Goal: Transaction & Acquisition: Purchase product/service

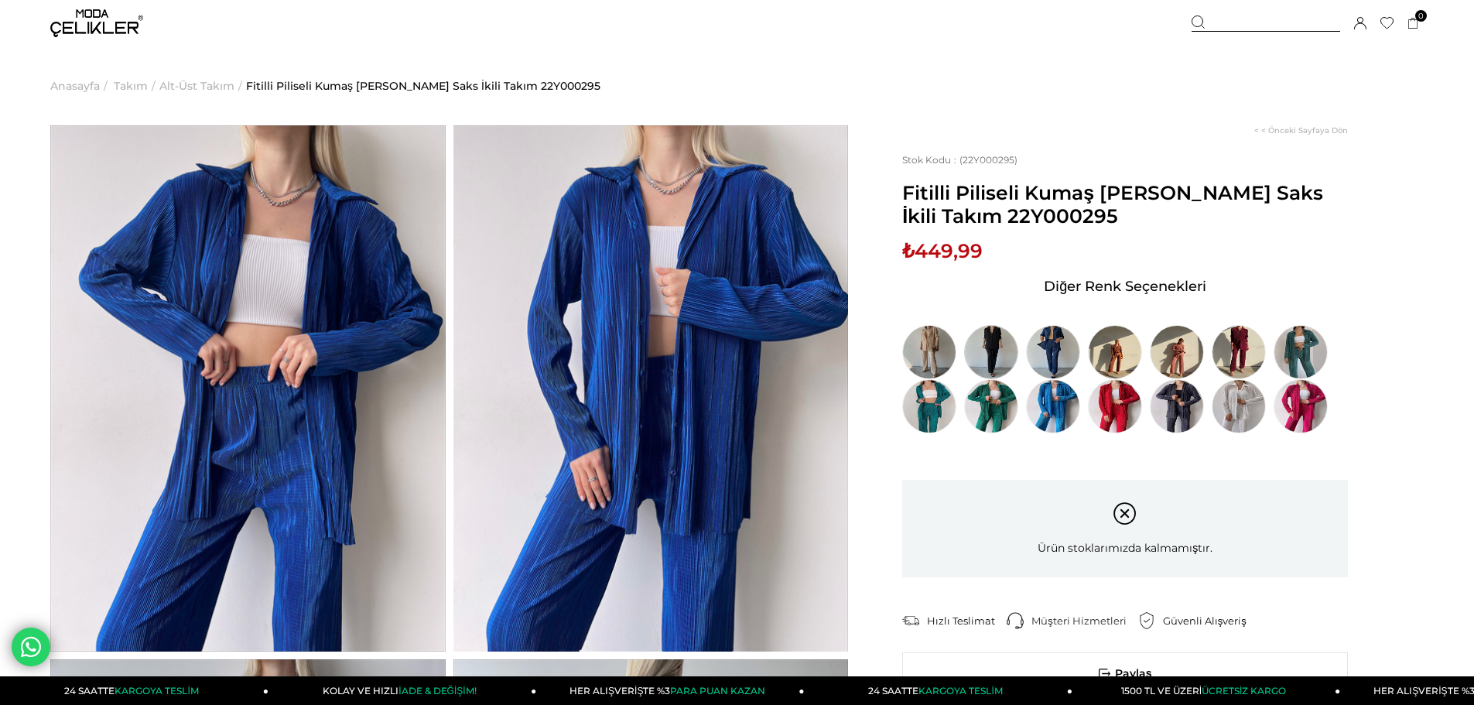
click at [1000, 349] on img at bounding box center [991, 352] width 54 height 54
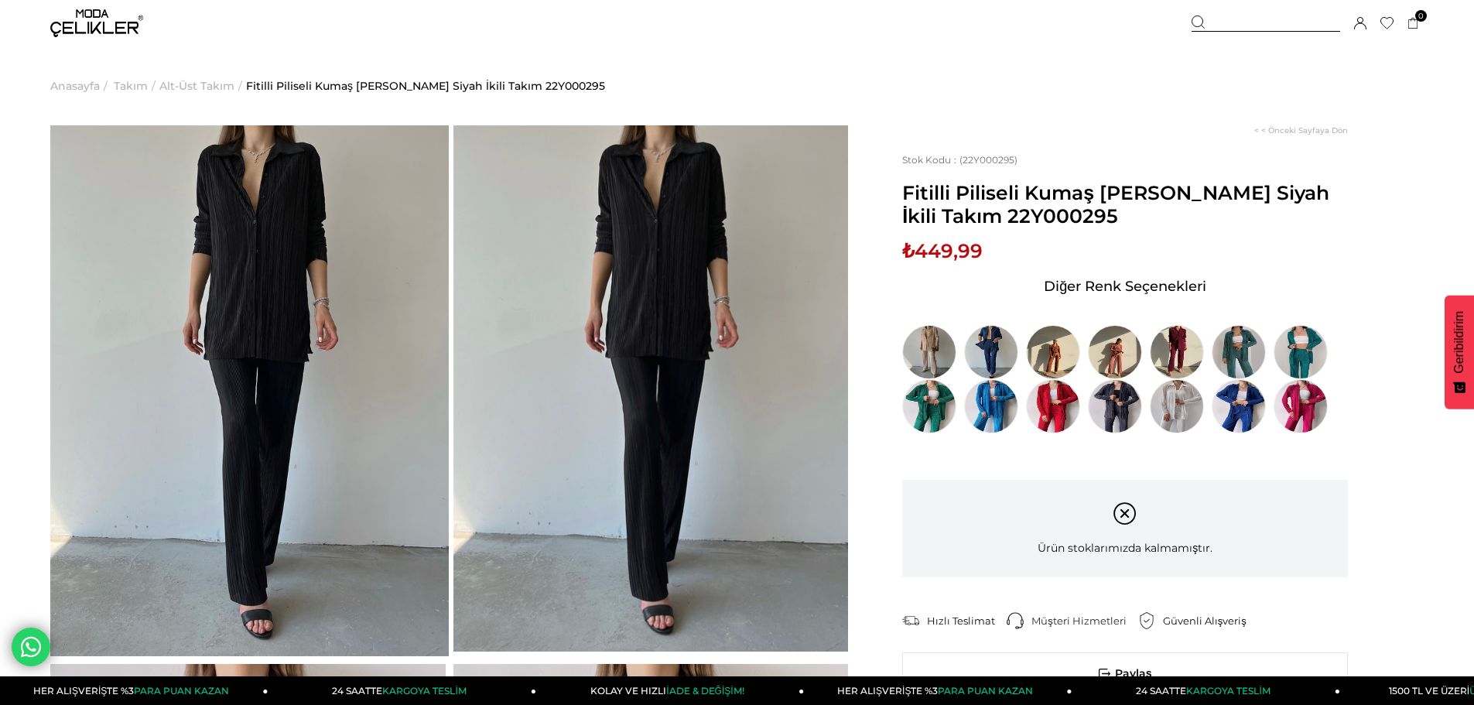
click at [67, 21] on img at bounding box center [96, 23] width 93 height 28
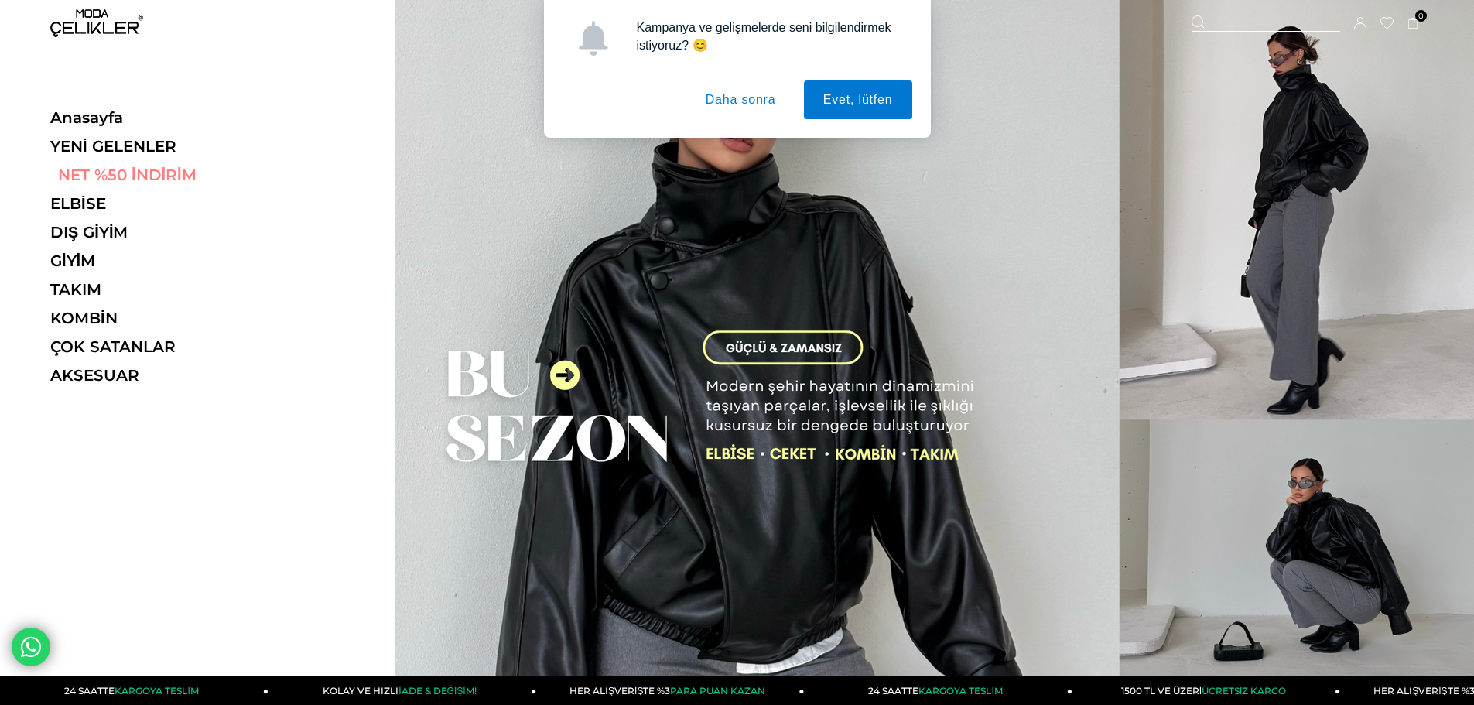
click at [115, 170] on link "NET %50 İNDİRİM" at bounding box center [156, 175] width 213 height 19
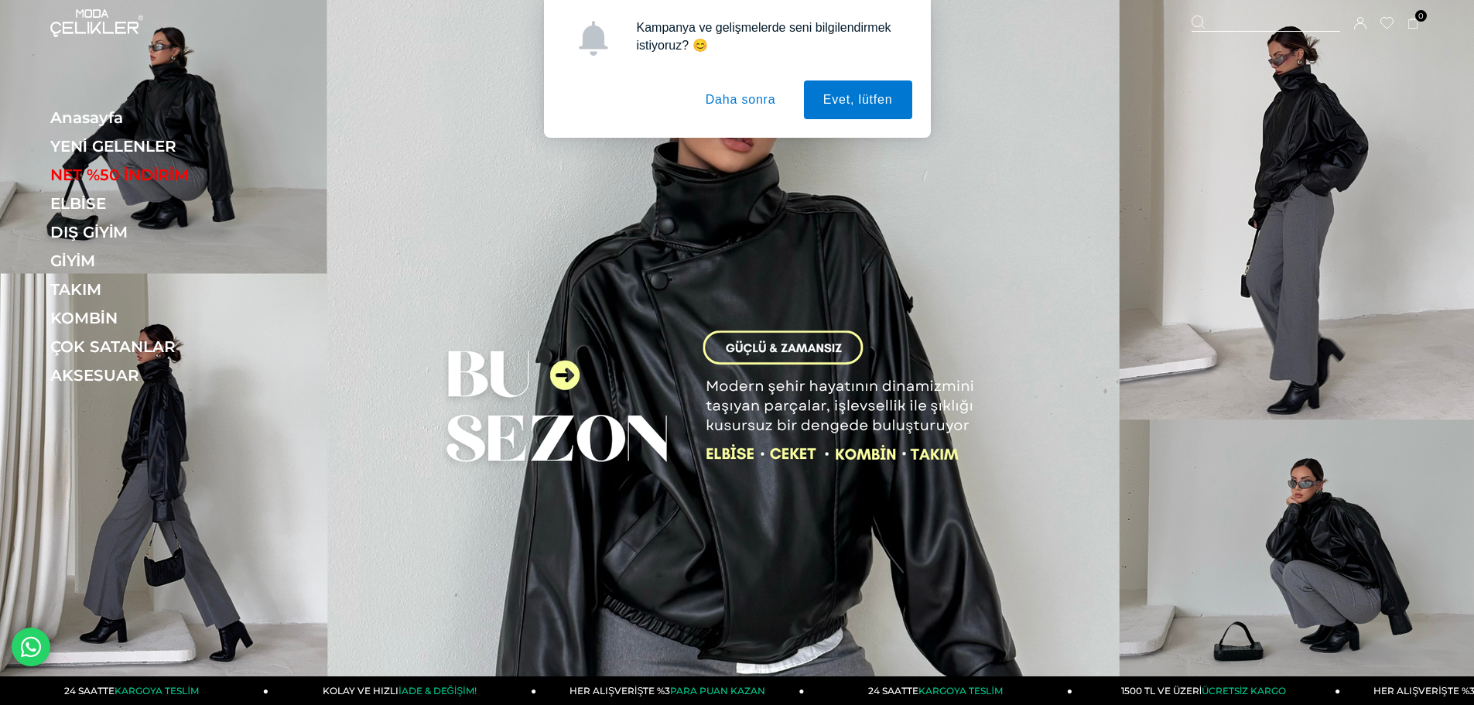
click at [724, 100] on button "Daha sonra" at bounding box center [740, 99] width 109 height 39
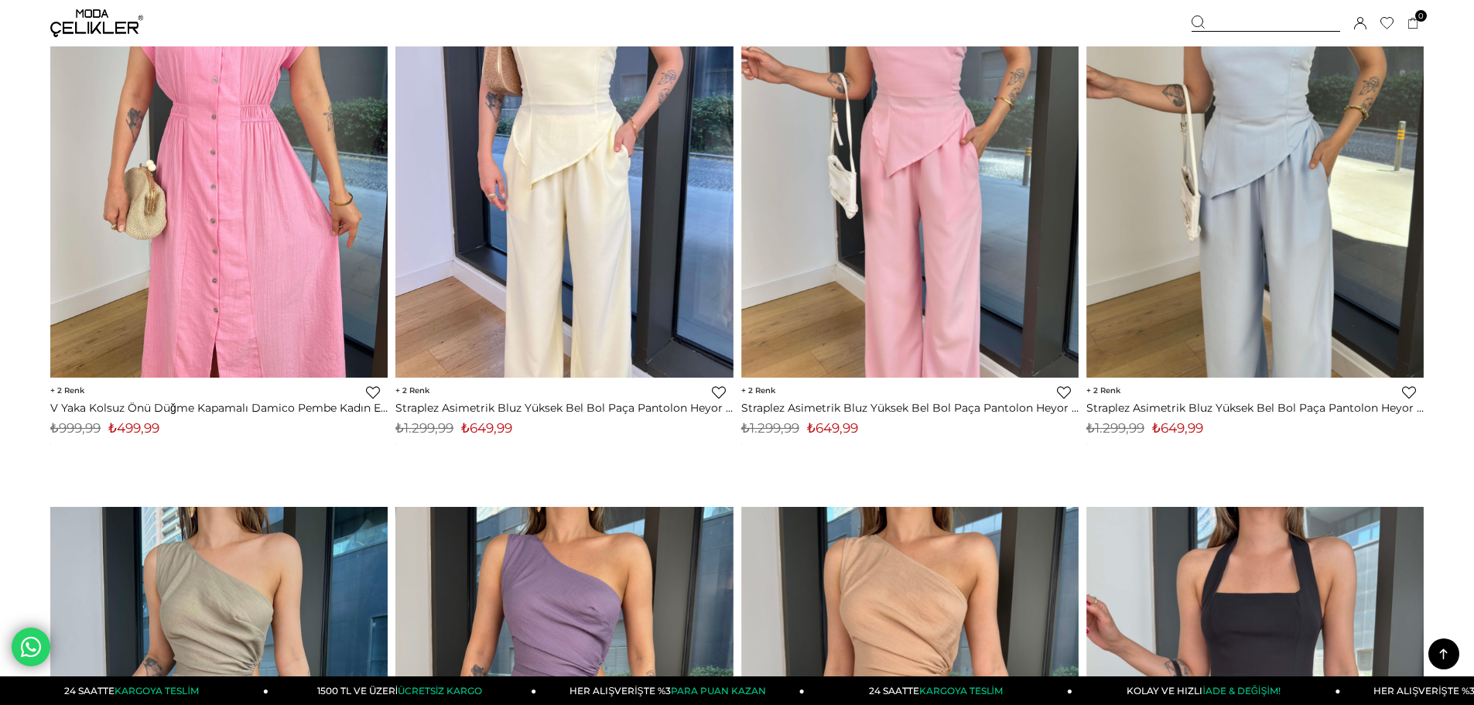
scroll to position [5184, 0]
